Goal: Use online tool/utility: Utilize a website feature to perform a specific function

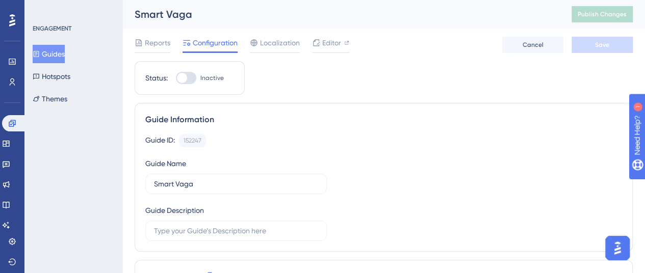
click at [332, 41] on span "Editor" at bounding box center [331, 43] width 19 height 12
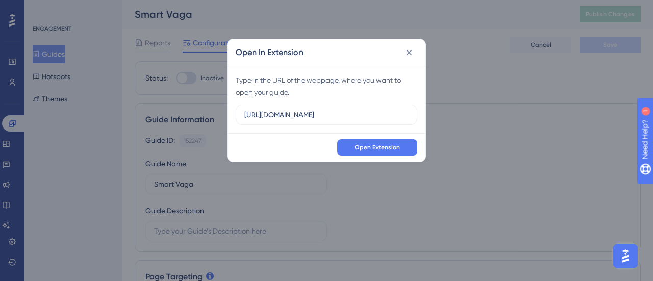
drag, startPoint x: 338, startPoint y: 117, endPoint x: 237, endPoint y: 102, distance: 102.1
click at [237, 102] on div "Type in the URL of the webpage, where you want to open your guide. https://nidu…" at bounding box center [327, 99] width 198 height 67
click at [383, 142] on button "Open Extension" at bounding box center [377, 147] width 80 height 16
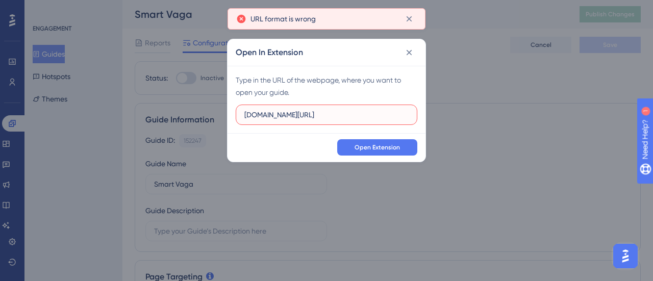
click at [353, 119] on input "demo-cs.gupy.io/companies" at bounding box center [326, 114] width 164 height 11
click at [242, 116] on label "demo-cs.gupy.io/companies" at bounding box center [327, 115] width 182 height 20
click at [244, 116] on input "demo-cs.gupy.io/companies" at bounding box center [326, 114] width 164 height 11
click at [246, 115] on input "demo-cs.gupy.io/companies" at bounding box center [326, 114] width 164 height 11
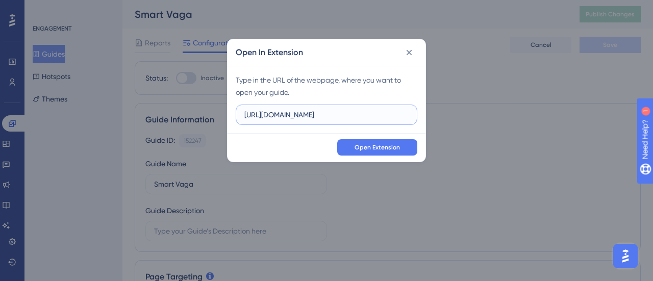
type input "http://demo-cs.gupy.io/companies"
